Goal: Complete application form: Complete application form

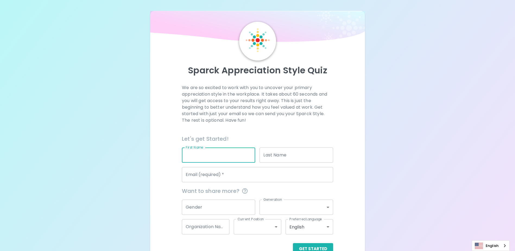
click at [215, 159] on input "First Name" at bounding box center [218, 154] width 73 height 15
type input "[PERSON_NAME]"
type input "Lim"
type input "[PERSON_NAME][EMAIL_ADDRESS][DOMAIN_NAME]"
type input "Seagate Technology"
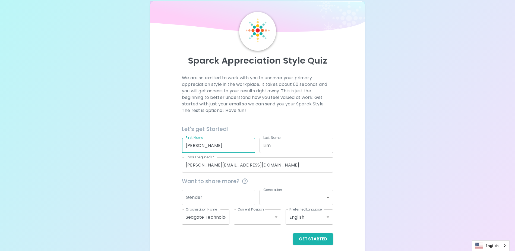
scroll to position [14, 0]
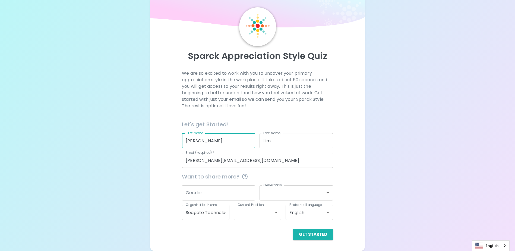
type input "[PERSON_NAME]"
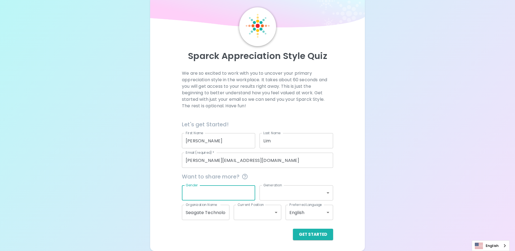
click at [210, 193] on input "Gender" at bounding box center [218, 192] width 73 height 15
type input "M"
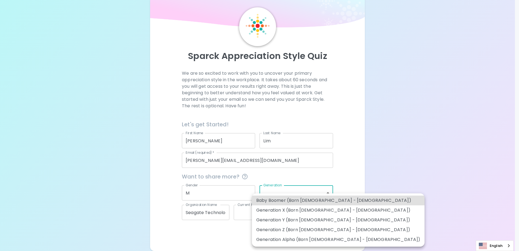
click at [292, 191] on body "Sparck Appreciation Style Quiz We are so excited to work with you to uncover yo…" at bounding box center [259, 118] width 519 height 265
click at [329, 207] on li "Generation X (Born [DEMOGRAPHIC_DATA] - [DEMOGRAPHIC_DATA])" at bounding box center [338, 210] width 173 height 10
type input "generation_x"
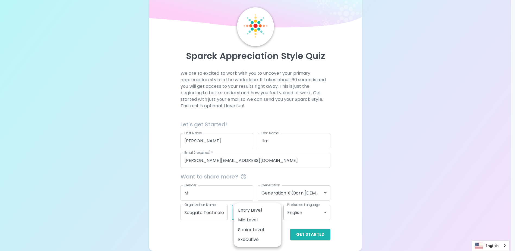
click at [277, 211] on body "Sparck Appreciation Style Quiz We are so excited to work with you to uncover yo…" at bounding box center [257, 118] width 515 height 265
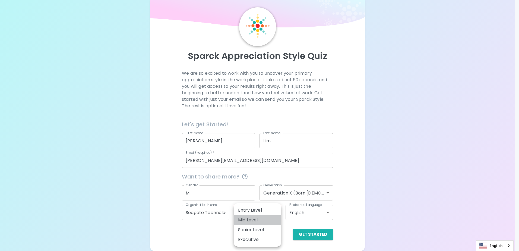
click at [267, 218] on li "Mid Level" at bounding box center [257, 220] width 47 height 10
type input "mid_level"
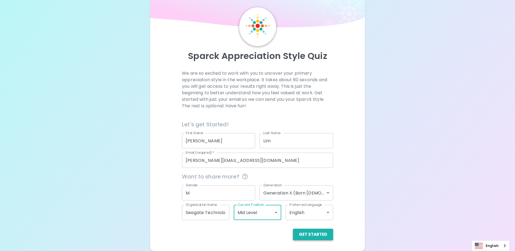
click at [309, 237] on button "Get Started" at bounding box center [313, 234] width 40 height 11
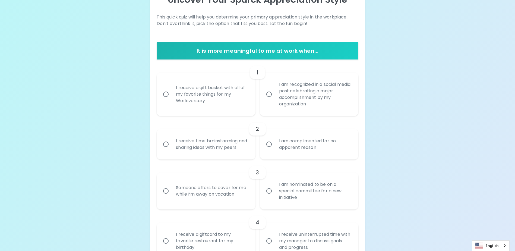
scroll to position [96, 0]
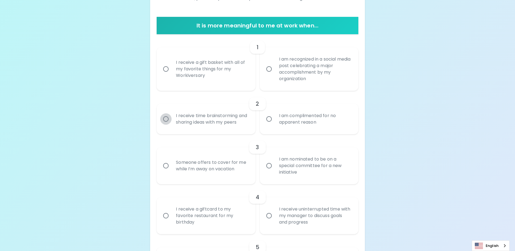
click at [165, 123] on input "I receive time brainstorming and sharing ideas with my peers" at bounding box center [165, 118] width 11 height 11
radio input "true"
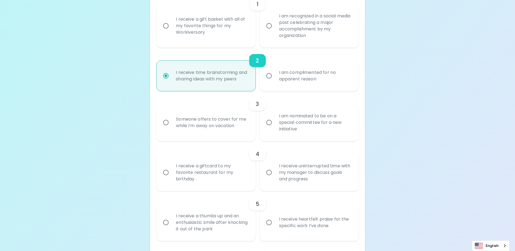
scroll to position [139, 0]
click at [269, 78] on input "I am complimented for no apparent reason" at bounding box center [268, 75] width 11 height 11
radio input "true"
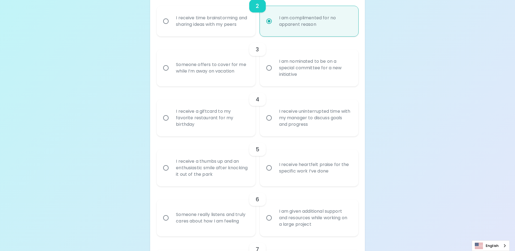
scroll to position [221, 0]
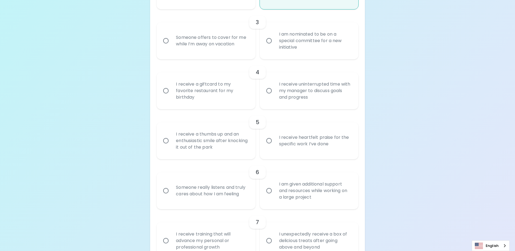
click at [270, 146] on input "I receive heartfelt praise for the specific work I’ve done" at bounding box center [268, 140] width 11 height 11
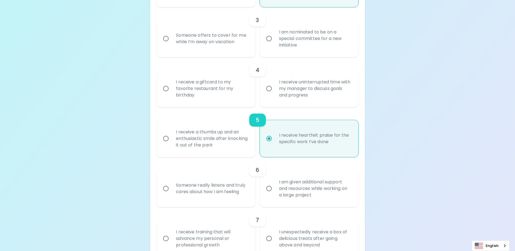
scroll to position [264, 0]
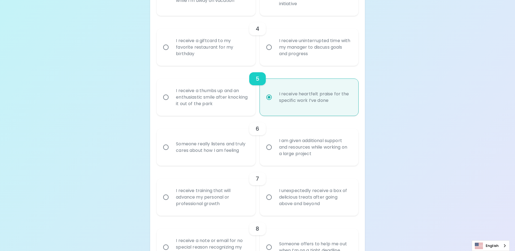
radio input "true"
click at [269, 153] on input "I am given additional support and resources while working on a large project" at bounding box center [268, 146] width 11 height 11
radio input "false"
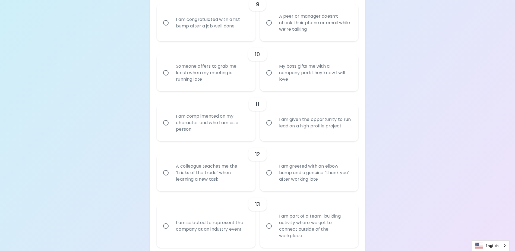
scroll to position [606, 0]
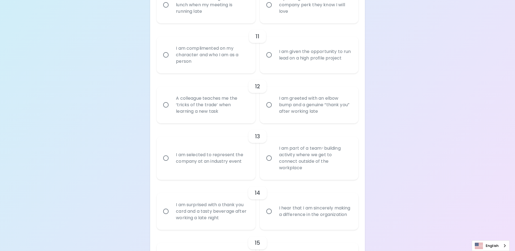
radio input "true"
click at [268, 161] on input "I am part of a team-building activity where we get to connect outside of the wo…" at bounding box center [268, 157] width 11 height 11
radio input "false"
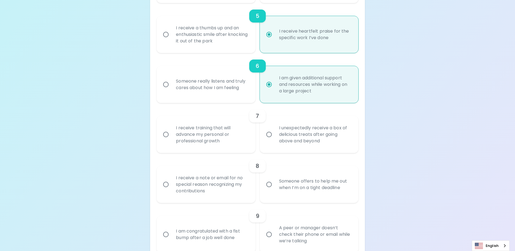
scroll to position [351, 0]
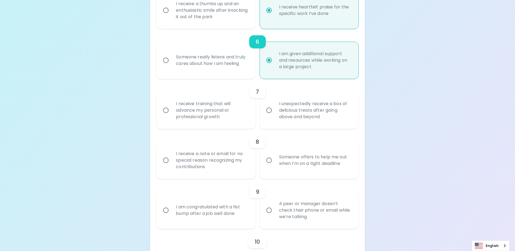
radio input "true"
click at [164, 116] on input "I receive training that will advance my personal or professional growth" at bounding box center [165, 109] width 11 height 11
radio input "false"
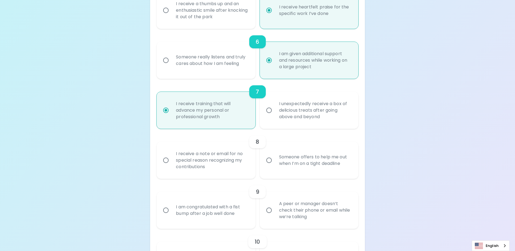
scroll to position [394, 0]
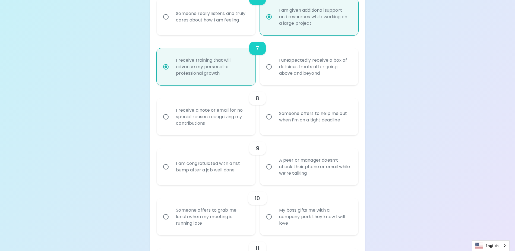
radio input "true"
click at [266, 122] on input "Someone offers to help me out when I’m on a tight deadline" at bounding box center [268, 116] width 11 height 11
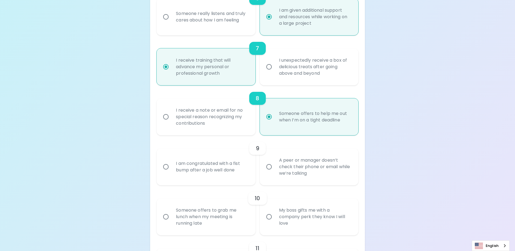
radio input "false"
radio input "true"
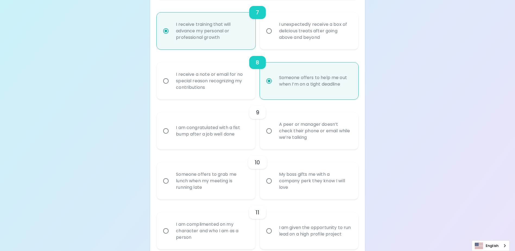
scroll to position [438, 0]
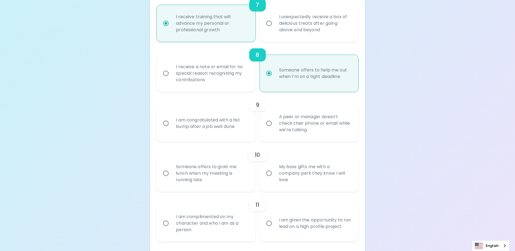
radio input "true"
click at [169, 79] on input "I receive a note or email for no special reason recognizing my contributions" at bounding box center [165, 73] width 11 height 11
radio input "false"
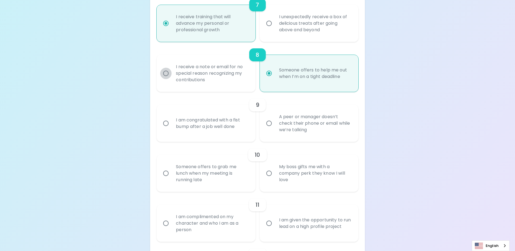
radio input "false"
radio input "true"
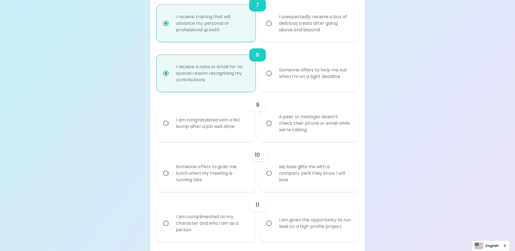
radio input "true"
click at [191, 133] on div "I am congratulated with a fist bump after a job well done" at bounding box center [212, 123] width 81 height 26
click at [172, 129] on input "I am congratulated with a fist bump after a job well done" at bounding box center [165, 123] width 11 height 11
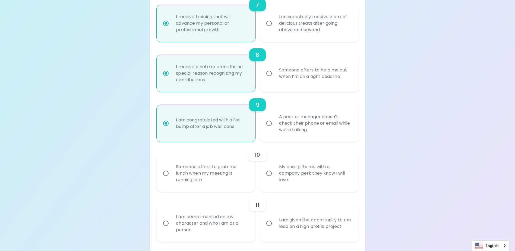
radio input "false"
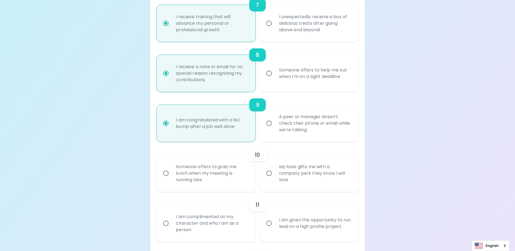
radio input "true"
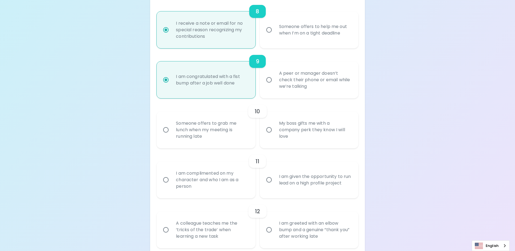
scroll to position [508, 0]
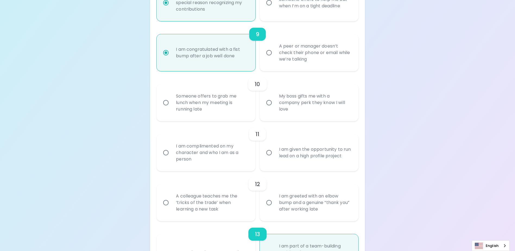
radio input "true"
click at [315, 118] on div "My boss gifts me with a company perk they know I will love" at bounding box center [315, 102] width 81 height 33
click at [275, 108] on input "My boss gifts me with a company perk they know I will love" at bounding box center [268, 102] width 11 height 11
radio input "false"
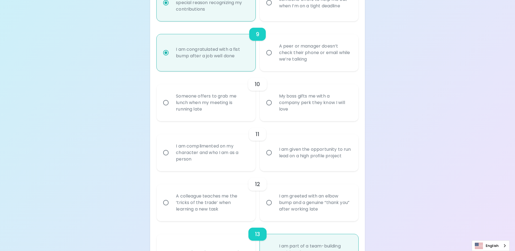
radio input "false"
radio input "true"
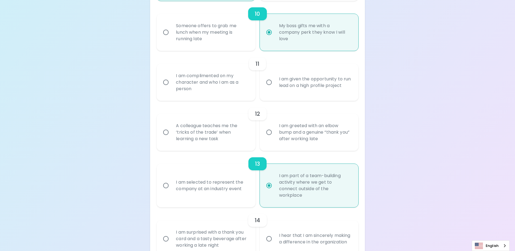
scroll to position [579, 0]
radio input "true"
click at [202, 143] on div "A colleague teaches me the ‘tricks of the trade’ when learning a new task" at bounding box center [212, 132] width 81 height 33
click at [172, 138] on input "A colleague teaches me the ‘tricks of the trade’ when learning a new task" at bounding box center [165, 131] width 11 height 11
radio input "false"
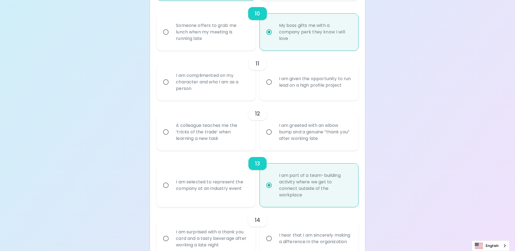
radio input "false"
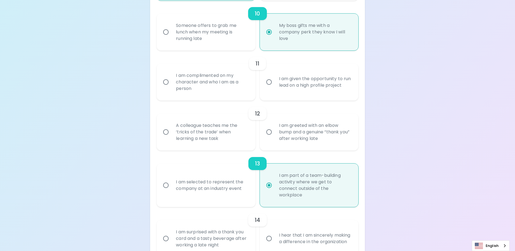
radio input "false"
radio input "true"
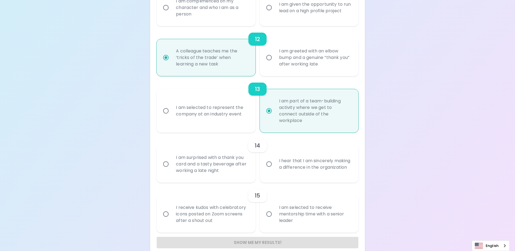
scroll to position [661, 0]
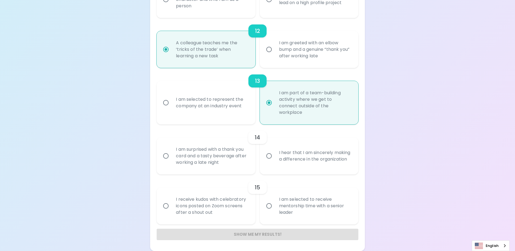
radio input "true"
click at [224, 163] on div "I am surprised with a thank you card and a tasty beverage after working a late …" at bounding box center [212, 155] width 81 height 33
click at [172, 161] on input "I am surprised with a thank you card and a tasty beverage after working a late …" at bounding box center [165, 155] width 11 height 11
radio input "false"
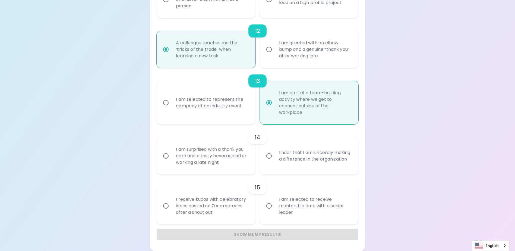
radio input "false"
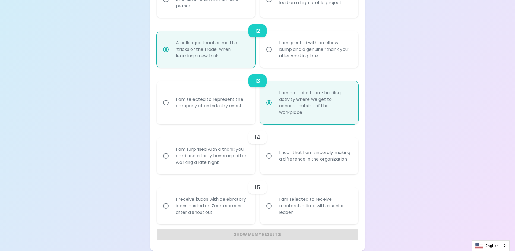
radio input "true"
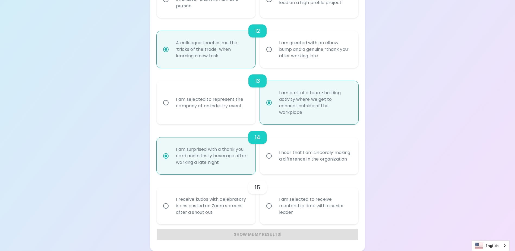
radio input "true"
click at [301, 160] on div "I hear that I am sincerely making a difference in the organization" at bounding box center [315, 156] width 81 height 26
click at [275, 160] on input "I hear that I am sincerely making a difference in the organization" at bounding box center [268, 155] width 11 height 11
radio input "false"
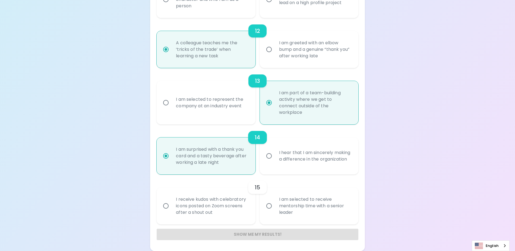
radio input "false"
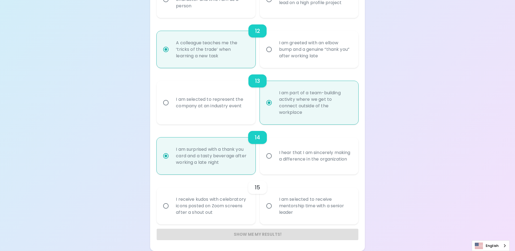
radio input "false"
radio input "true"
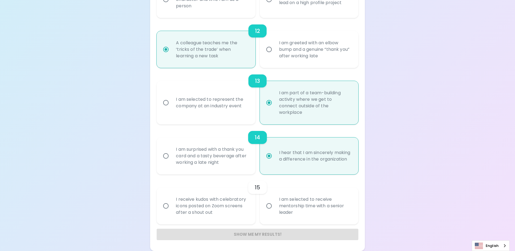
radio input "true"
click at [303, 160] on div "I hear that I am sincerely making a difference in the organization" at bounding box center [315, 156] width 81 height 26
click at [275, 160] on input "I hear that I am sincerely making a difference in the organization" at bounding box center [268, 155] width 11 height 11
click at [200, 158] on div "I am surprised with a thank you card and a tasty beverage after working a late …" at bounding box center [212, 155] width 81 height 33
click at [172, 158] on input "I am surprised with a thank you card and a tasty beverage after working a late …" at bounding box center [165, 155] width 11 height 11
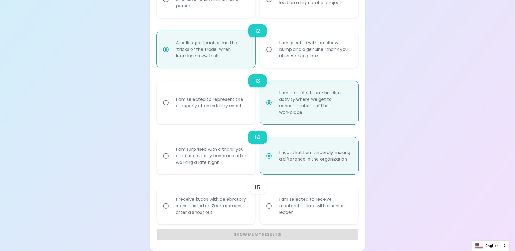
radio input "false"
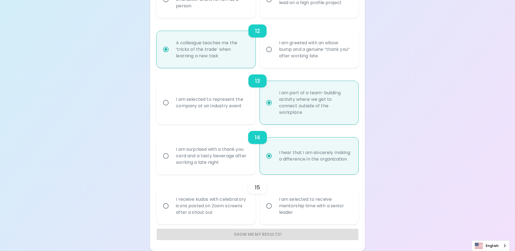
radio input "false"
radio input "true"
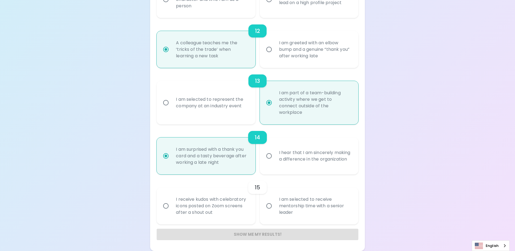
radio input "true"
click at [183, 159] on div "I am surprised with a thank you card and a tasty beverage after working a late …" at bounding box center [212, 155] width 81 height 33
click at [172, 159] on input "I am surprised with a thank you card and a tasty beverage after working a late …" at bounding box center [165, 155] width 11 height 11
drag, startPoint x: 221, startPoint y: 208, endPoint x: 231, endPoint y: 202, distance: 11.2
click at [222, 208] on div "I receive kudos with celebratory icons posted on Zoom screens after a shout out" at bounding box center [212, 205] width 81 height 33
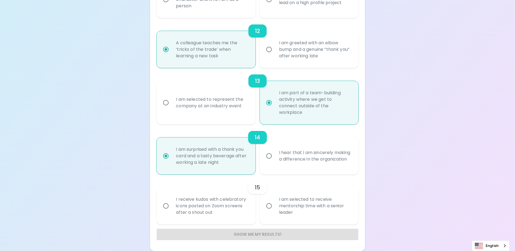
click at [172, 208] on input "I receive kudos with celebratory icons posted on Zoom screens after a shout out" at bounding box center [165, 205] width 11 height 11
radio input "false"
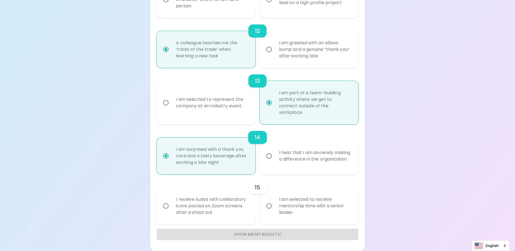
radio input "false"
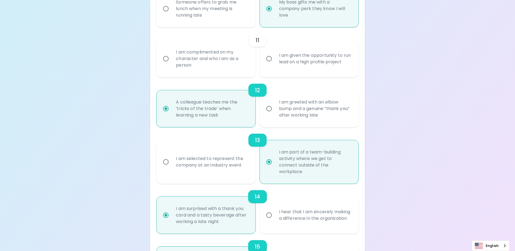
scroll to position [580, 0]
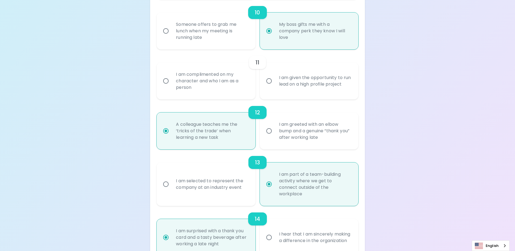
radio input "true"
click at [233, 86] on div "I am complimented on my character and who I am as a person" at bounding box center [212, 81] width 81 height 33
click at [172, 86] on input "I am complimented on my character and who I am as a person" at bounding box center [165, 80] width 11 height 11
radio input "false"
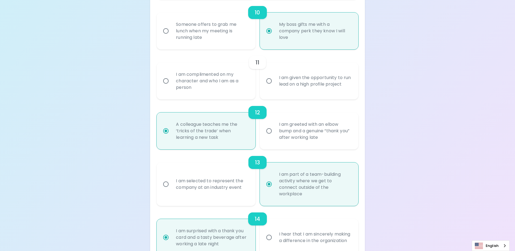
radio input "false"
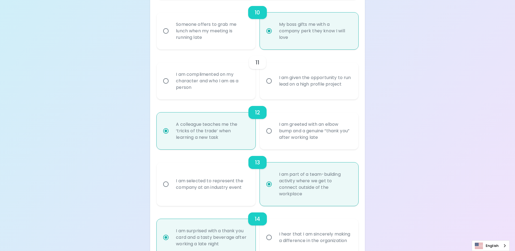
radio input "false"
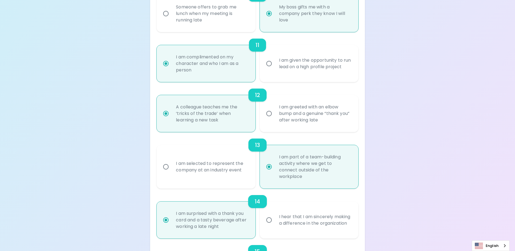
scroll to position [542, 0]
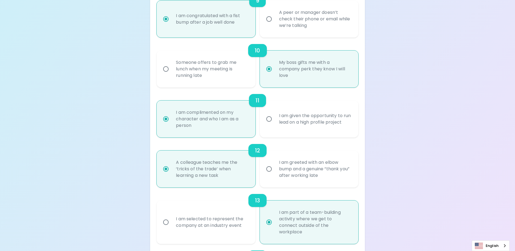
radio input "true"
click at [307, 127] on div "I am given the opportunity to run lead on a high profile project" at bounding box center [315, 119] width 81 height 26
click at [275, 125] on input "I am given the opportunity to run lead on a high profile project" at bounding box center [268, 118] width 11 height 11
radio input "false"
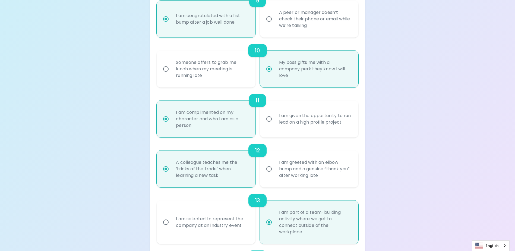
radio input "false"
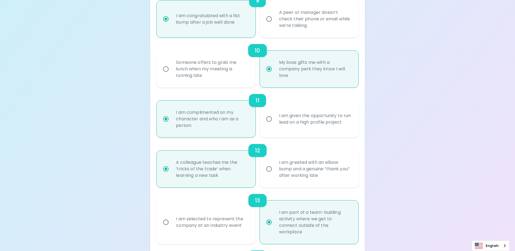
radio input "false"
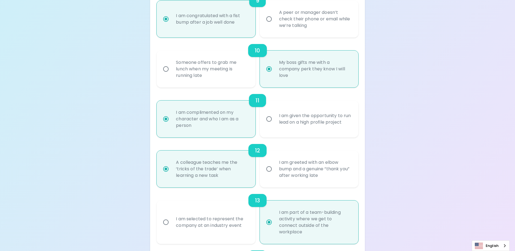
radio input "true"
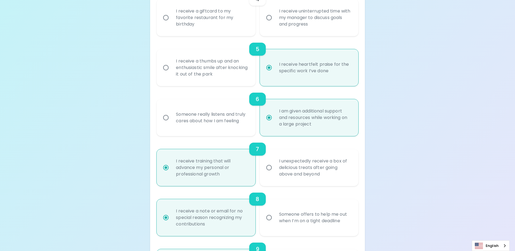
scroll to position [216, 0]
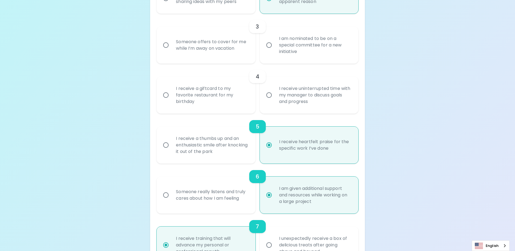
radio input "true"
click at [226, 99] on div "I receive a giftcard to my favorite restaurant for my birthday" at bounding box center [212, 95] width 81 height 33
click at [172, 99] on input "I receive a giftcard to my favorite restaurant for my birthday" at bounding box center [165, 94] width 11 height 11
radio input "false"
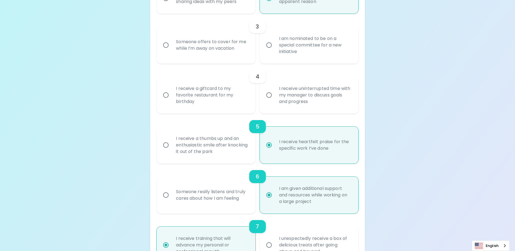
radio input "false"
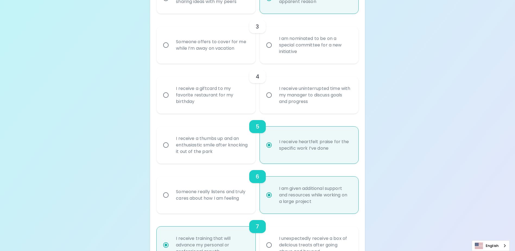
radio input "false"
radio input "true"
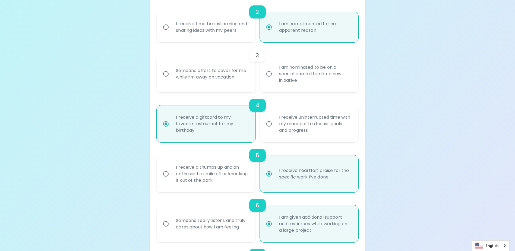
scroll to position [151, 0]
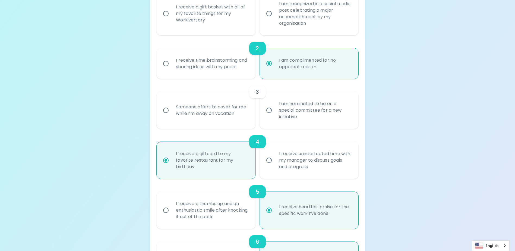
radio input "true"
click at [220, 122] on div "Someone offers to cover for me while I’m away on vacation" at bounding box center [212, 110] width 81 height 26
click at [172, 116] on input "Someone offers to cover for me while I’m away on vacation" at bounding box center [165, 109] width 11 height 11
radio input "false"
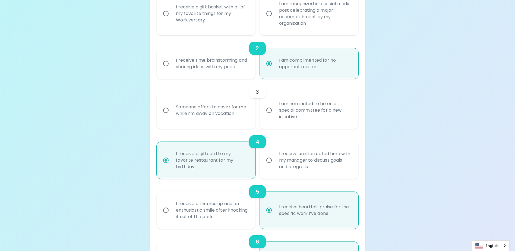
radio input "false"
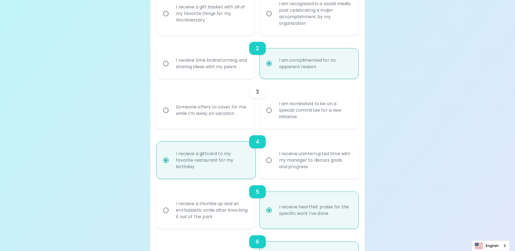
radio input "false"
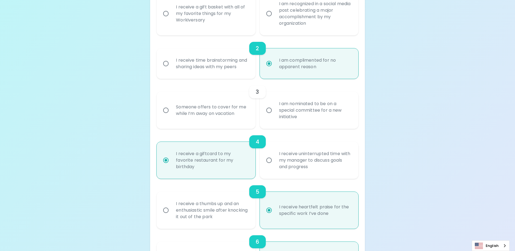
radio input "true"
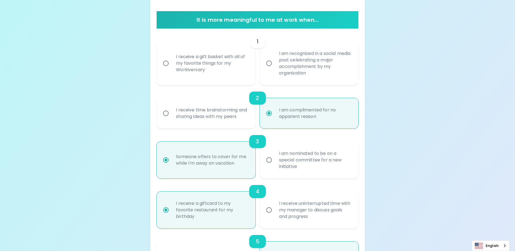
scroll to position [86, 0]
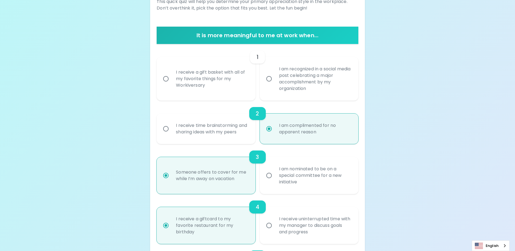
radio input "true"
click at [231, 83] on div "I receive a gift basket with all of my favorite things for my Workiversary" at bounding box center [212, 78] width 81 height 33
click at [172, 83] on input "I receive a gift basket with all of my favorite things for my Workiversary" at bounding box center [165, 78] width 11 height 11
radio input "false"
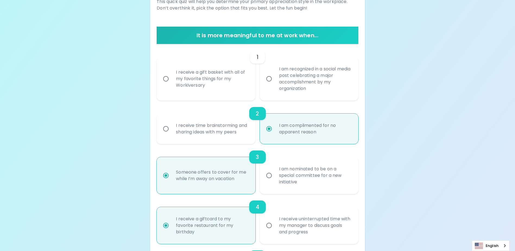
radio input "false"
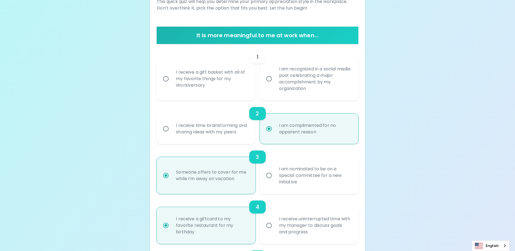
radio input "false"
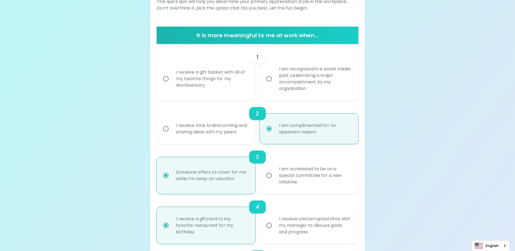
radio input "false"
radio input "true"
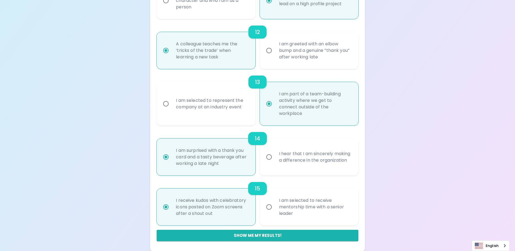
scroll to position [661, 0]
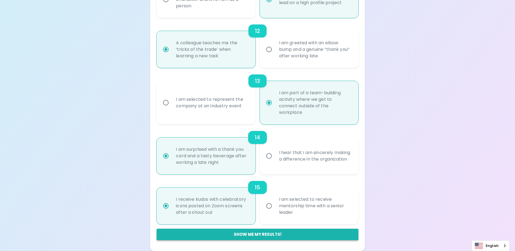
radio input "true"
click at [274, 236] on button "Show me my results!" at bounding box center [257, 234] width 201 height 11
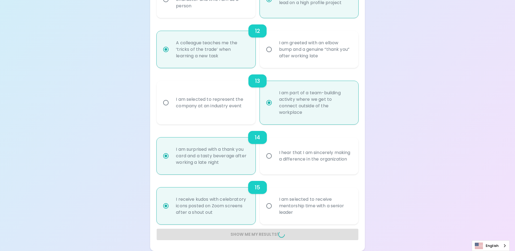
radio input "false"
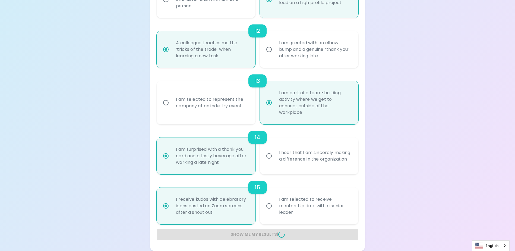
radio input "false"
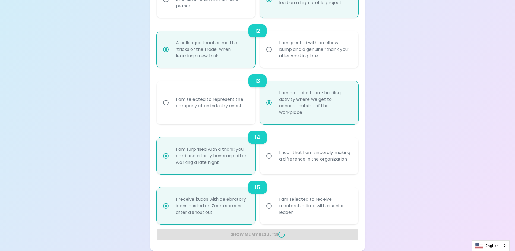
radio input "false"
radio input "true"
radio input "false"
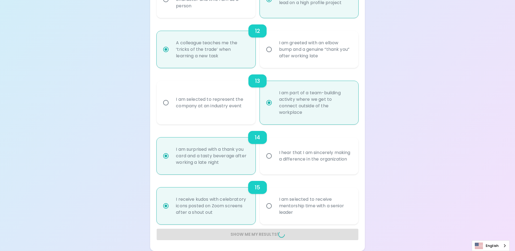
radio input "false"
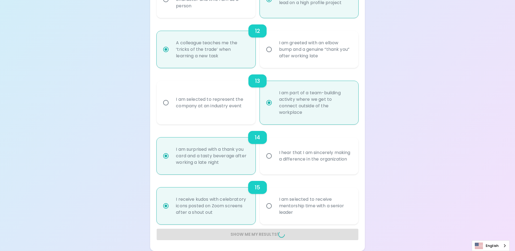
radio input "false"
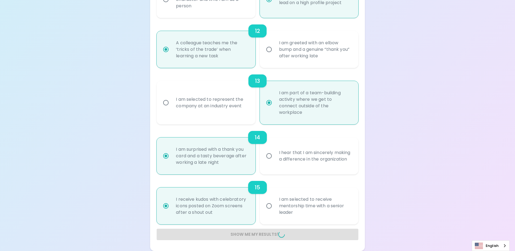
radio input "false"
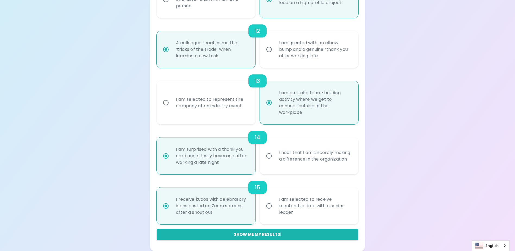
scroll to position [76, 0]
